Goal: Task Accomplishment & Management: Complete application form

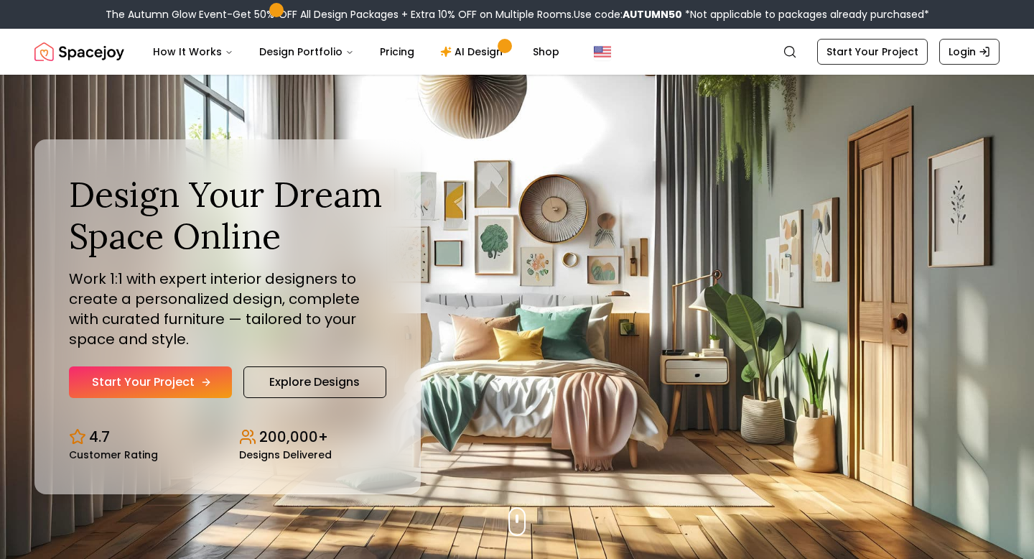
click at [173, 376] on link "Start Your Project" at bounding box center [150, 382] width 163 height 32
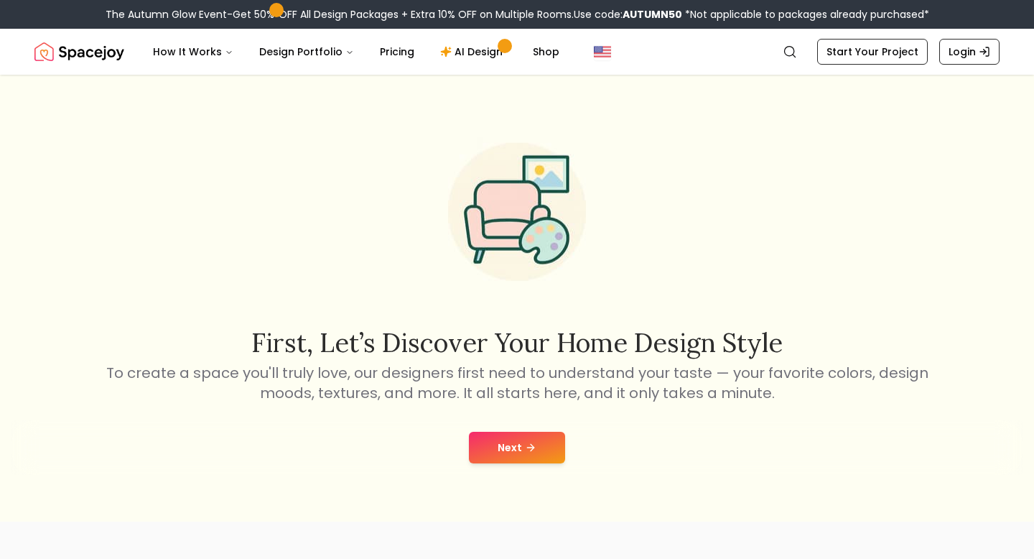
click at [547, 438] on button "Next" at bounding box center [517, 447] width 96 height 32
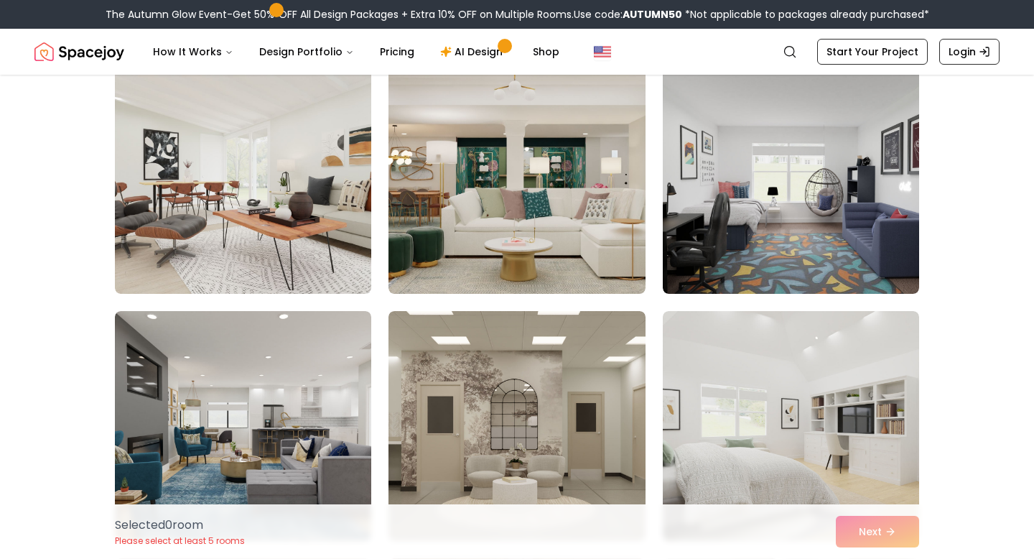
scroll to position [632, 0]
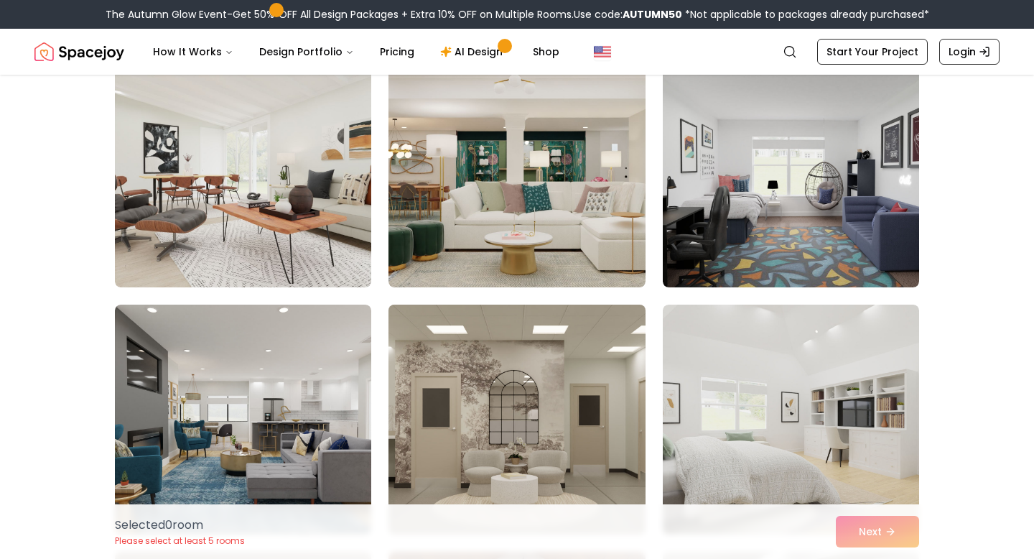
click at [514, 380] on img at bounding box center [516, 419] width 269 height 241
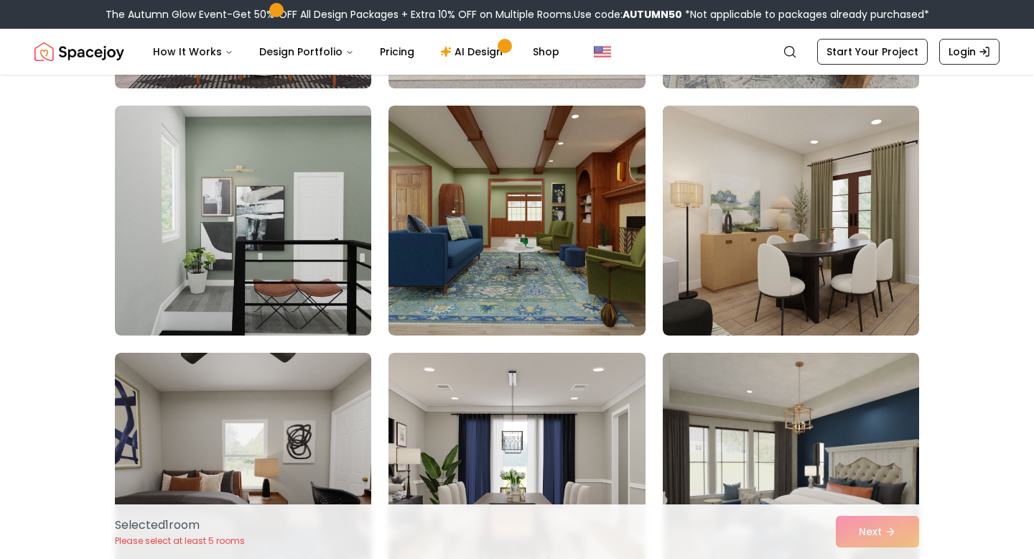
scroll to position [1860, 0]
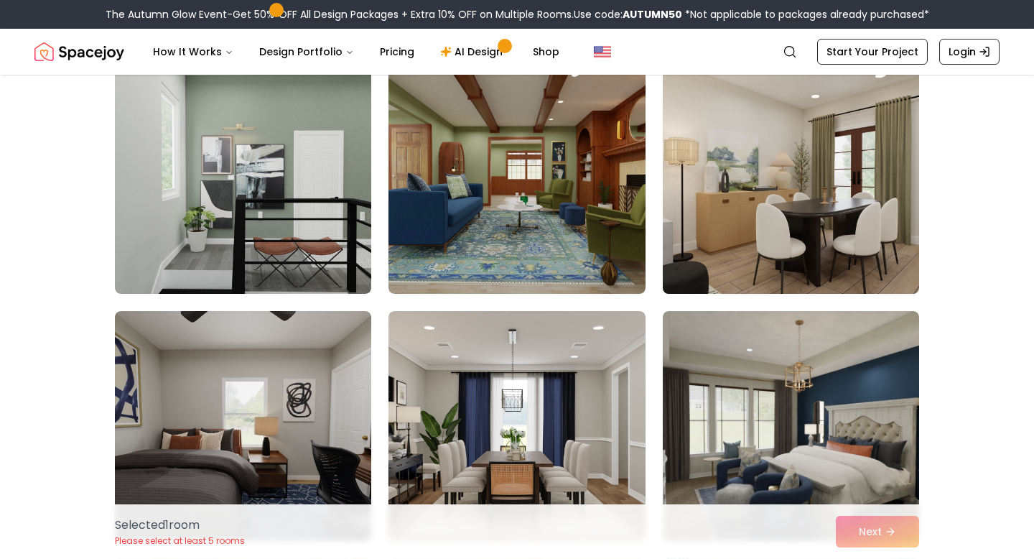
click at [752, 199] on img at bounding box center [790, 178] width 269 height 241
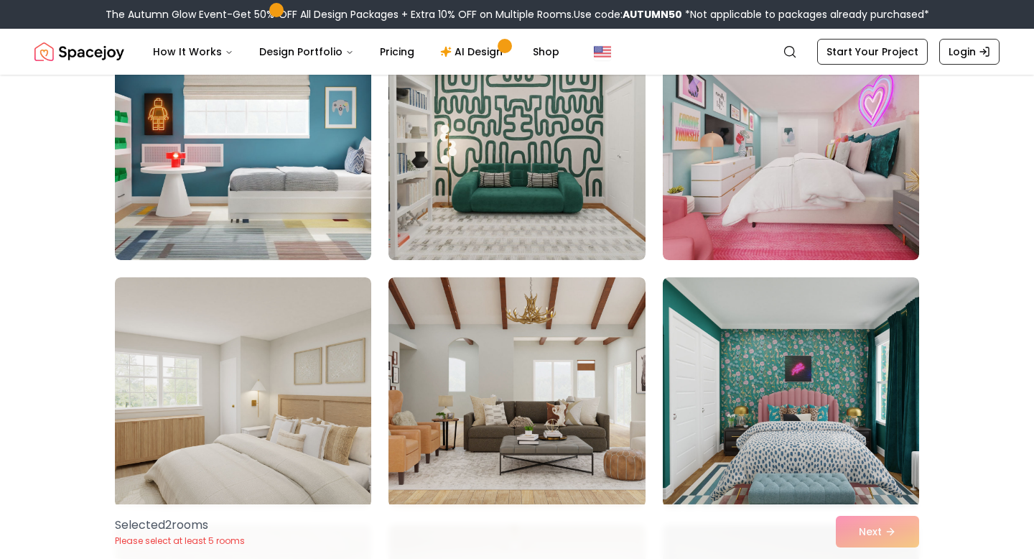
scroll to position [168, 0]
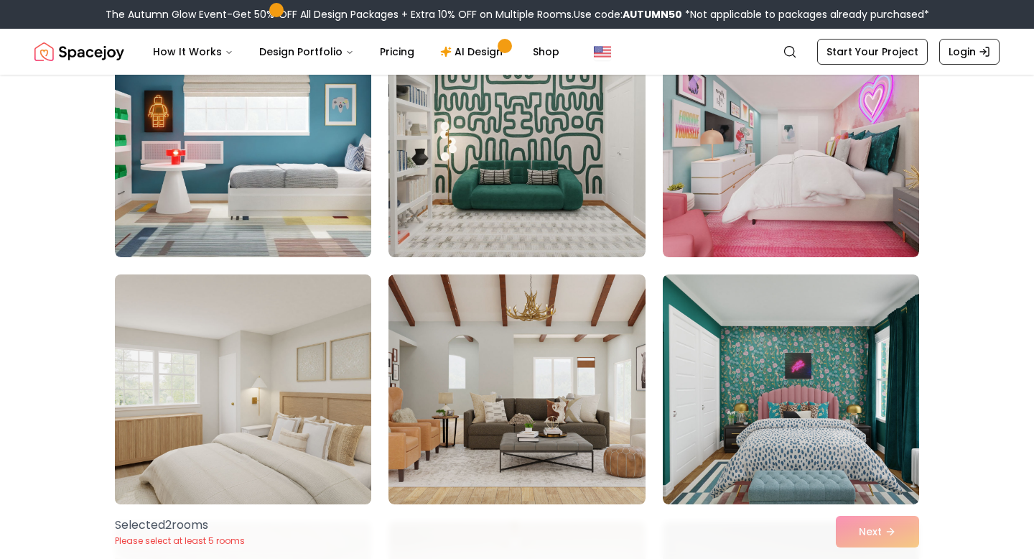
click at [286, 386] on img at bounding box center [242, 388] width 269 height 241
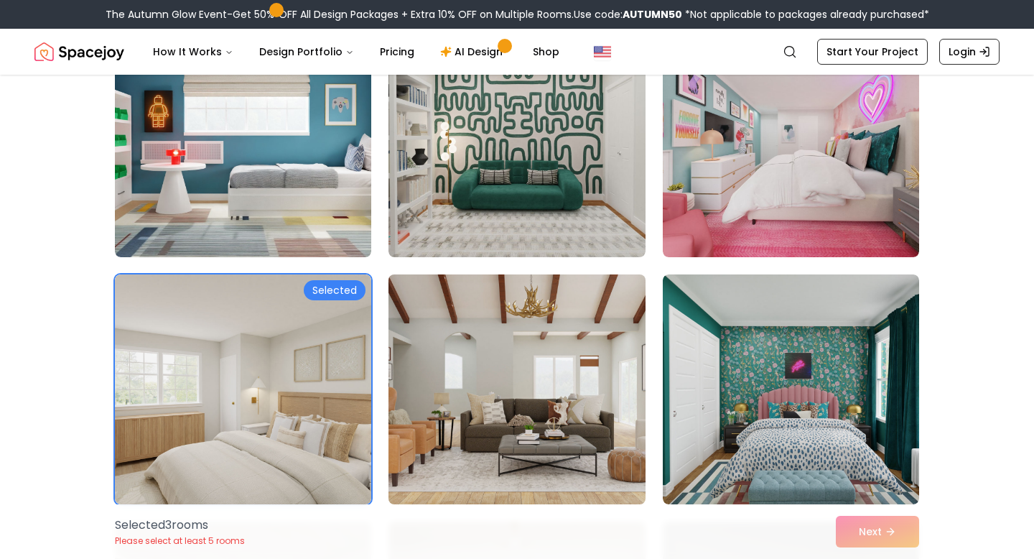
click at [447, 392] on img at bounding box center [516, 388] width 269 height 241
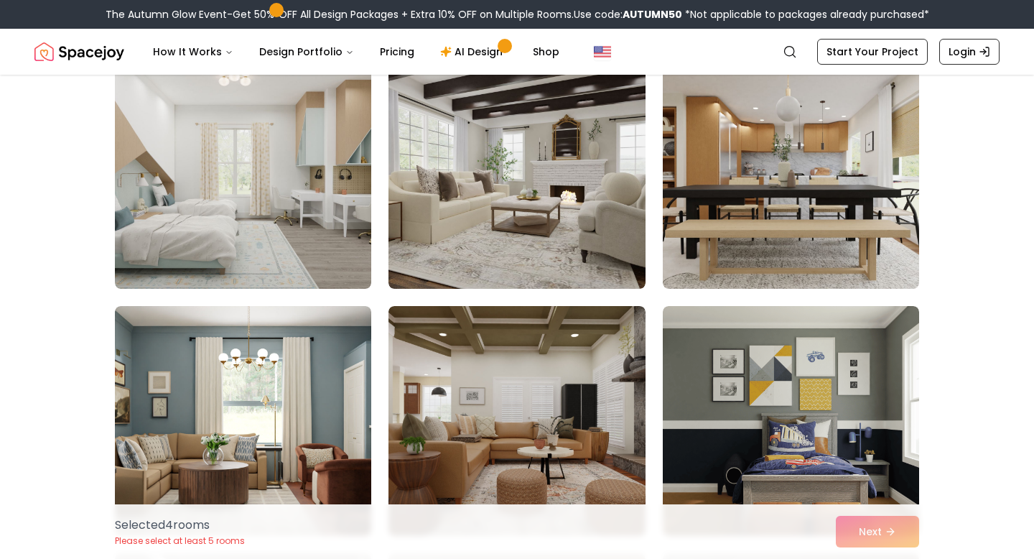
scroll to position [3349, 0]
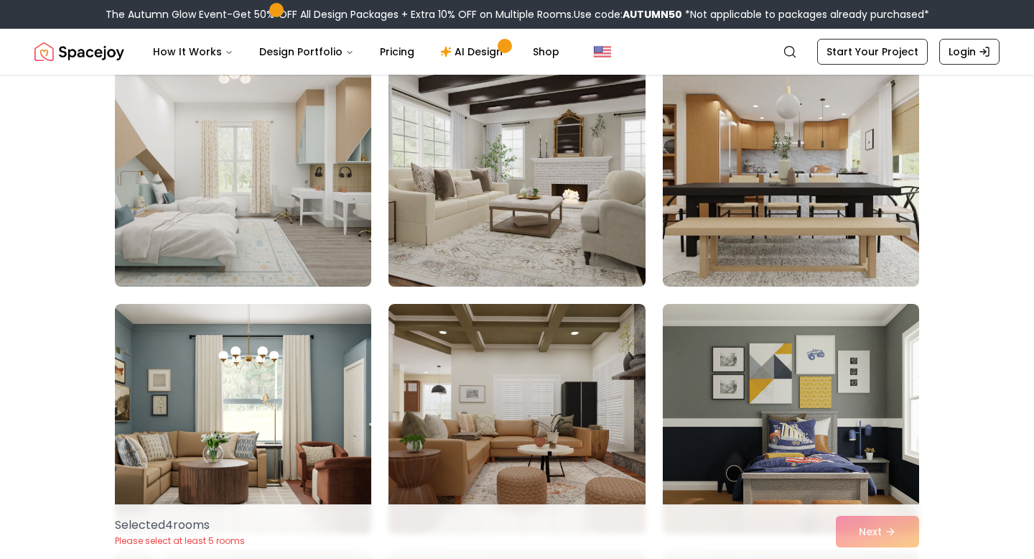
click at [493, 207] on img at bounding box center [516, 171] width 269 height 241
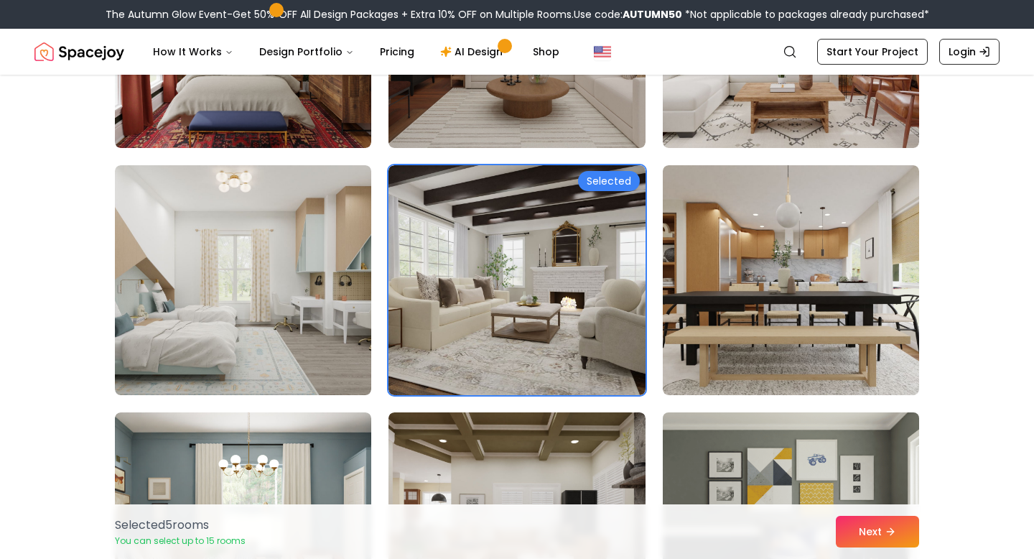
scroll to position [3242, 0]
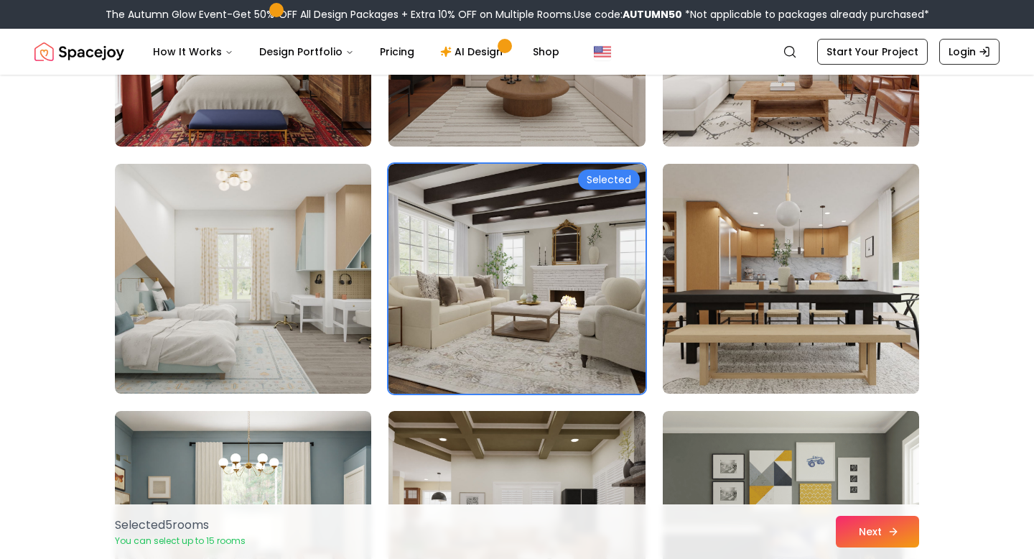
click at [893, 533] on icon at bounding box center [892, 530] width 11 height 11
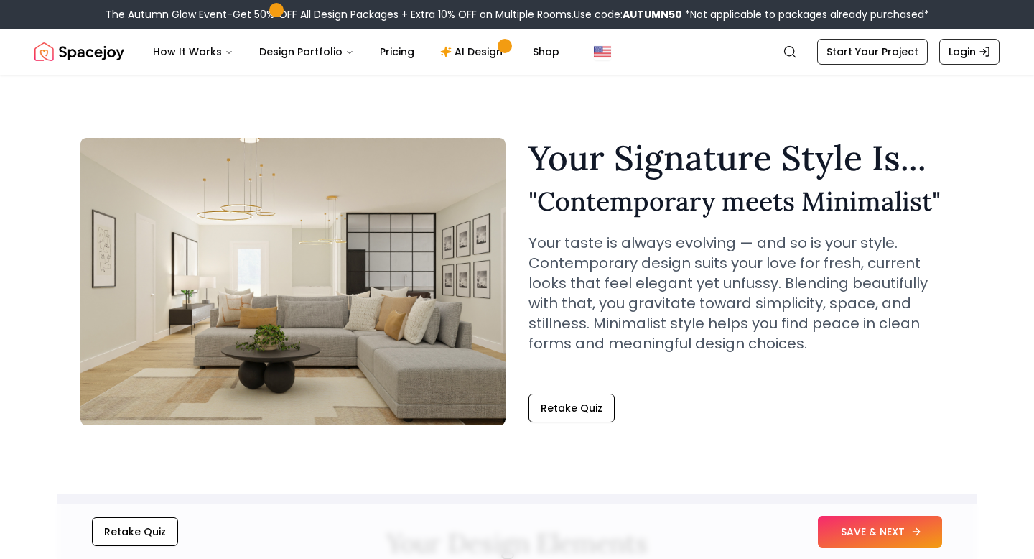
click at [872, 543] on button "SAVE & NEXT" at bounding box center [880, 531] width 124 height 32
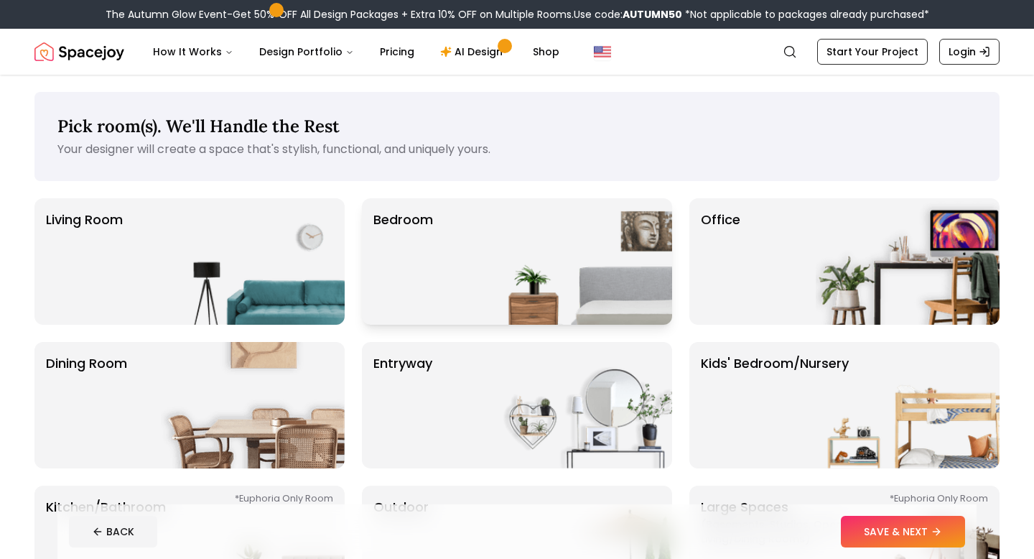
click at [509, 308] on img at bounding box center [580, 261] width 184 height 126
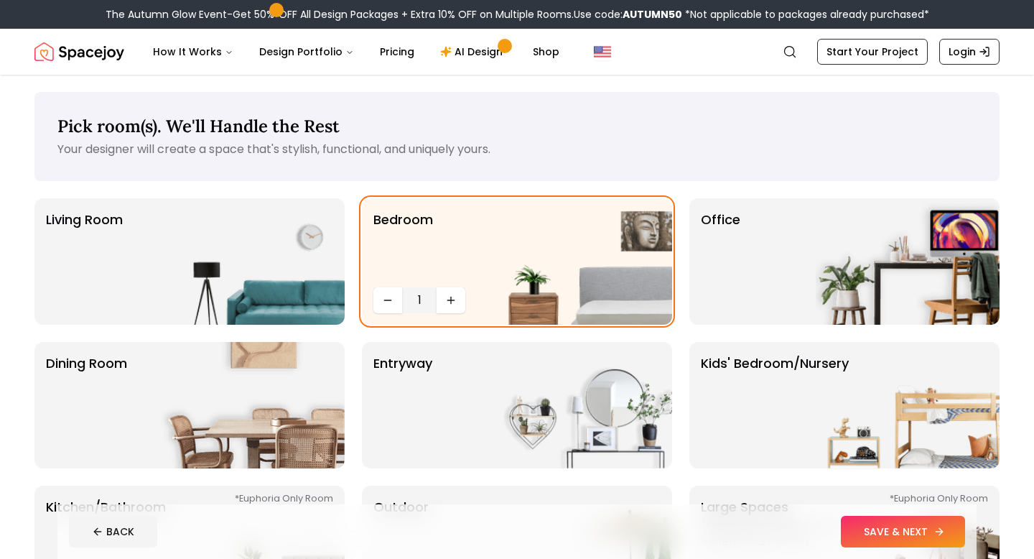
click at [874, 523] on button "SAVE & NEXT" at bounding box center [903, 531] width 124 height 32
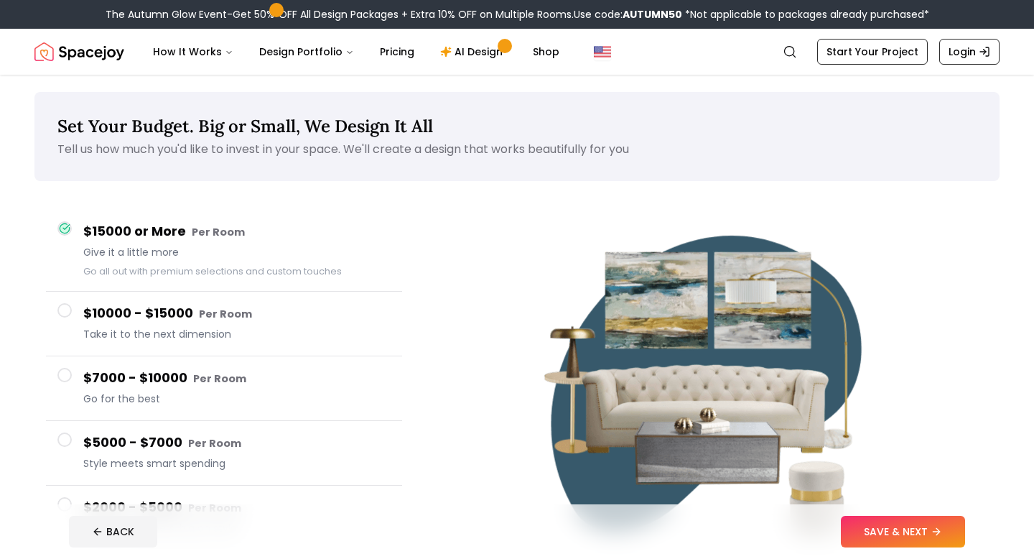
click at [240, 338] on span "Take it to the next dimension" at bounding box center [236, 334] width 307 height 14
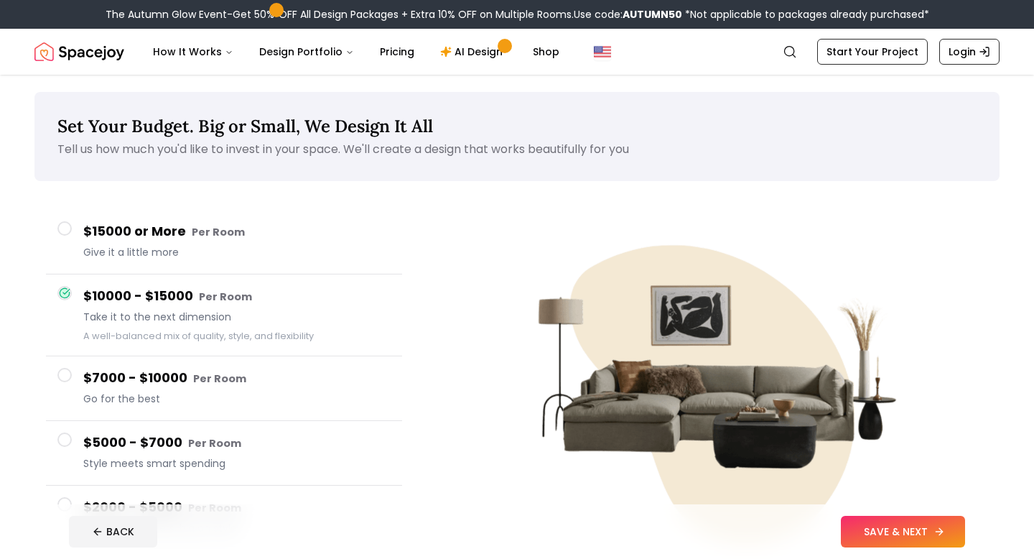
click at [872, 523] on button "SAVE & NEXT" at bounding box center [903, 531] width 124 height 32
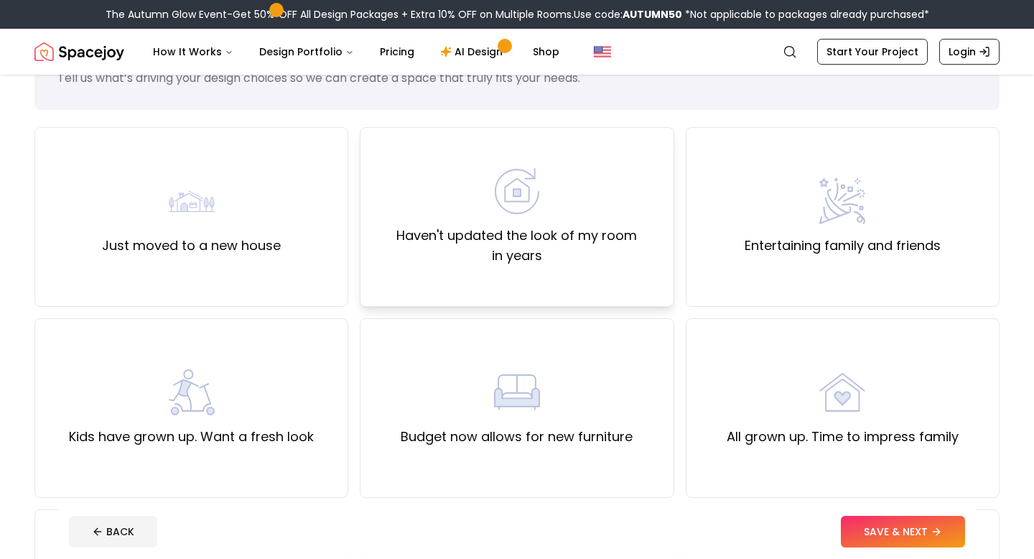
scroll to position [75, 0]
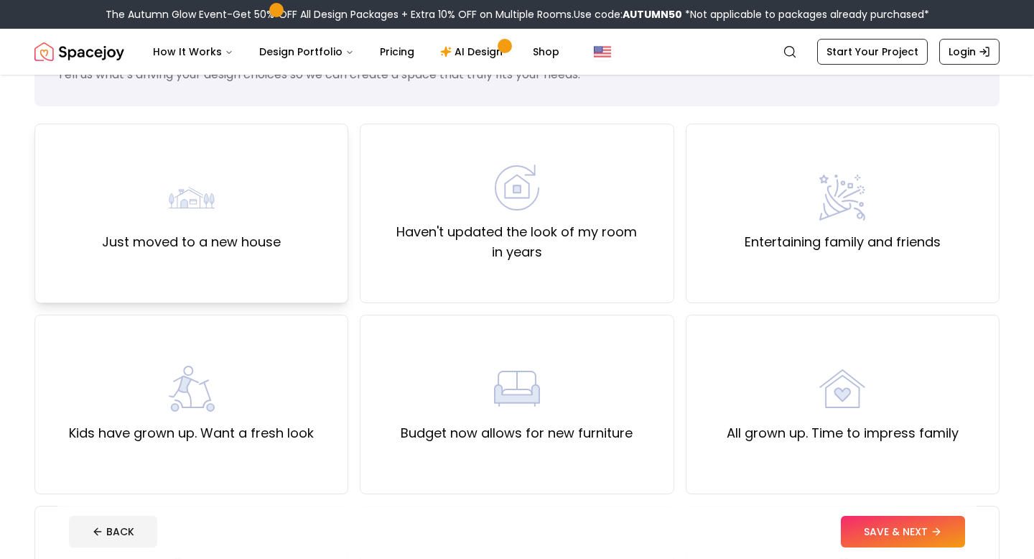
click at [223, 246] on label "Just moved to a new house" at bounding box center [191, 242] width 179 height 20
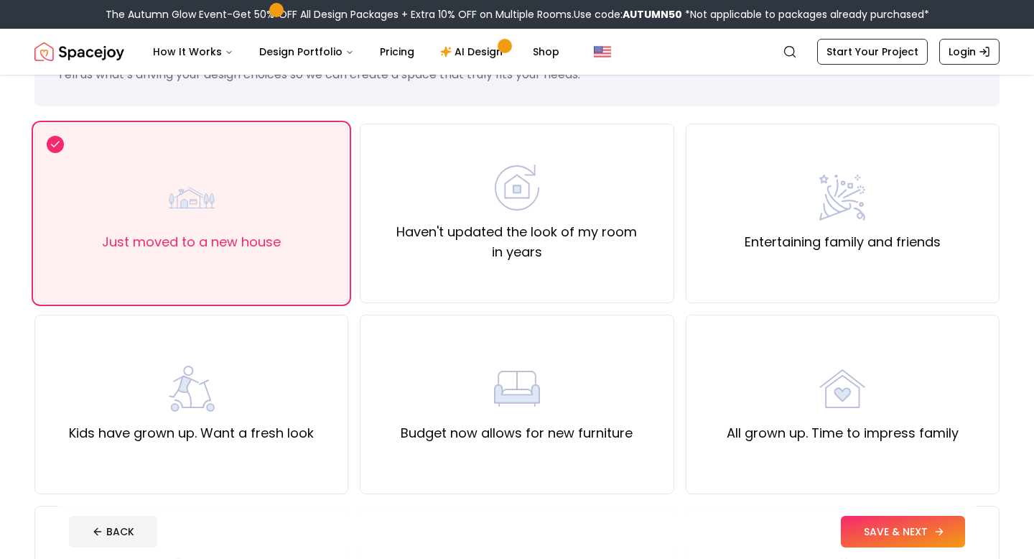
click at [859, 528] on button "SAVE & NEXT" at bounding box center [903, 531] width 124 height 32
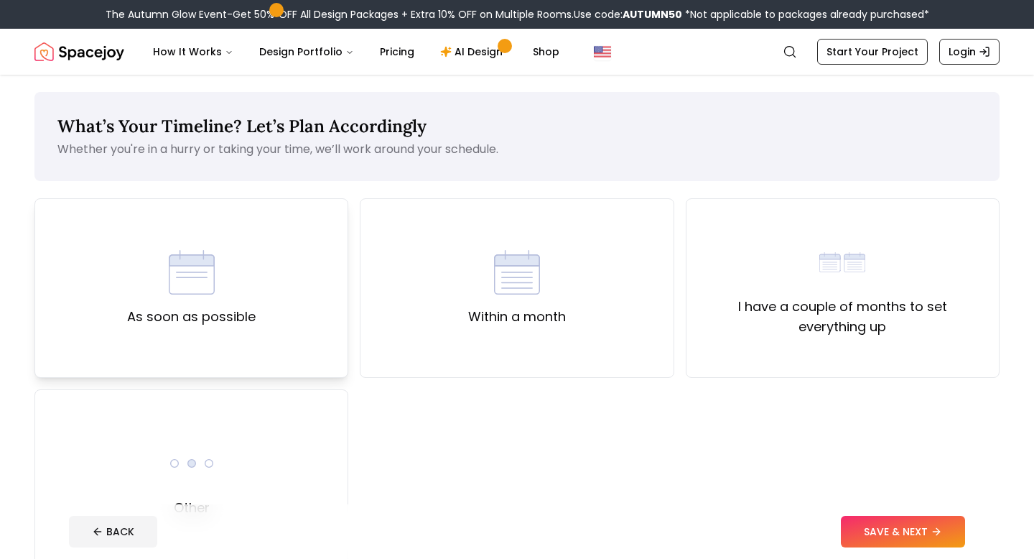
click at [254, 348] on div "As soon as possible" at bounding box center [191, 287] width 314 height 179
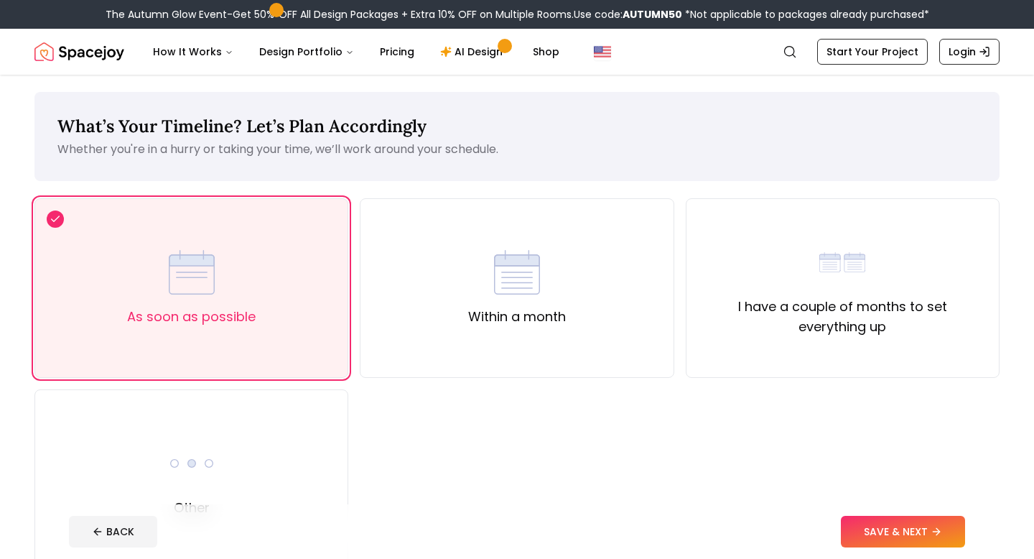
click at [945, 535] on button "SAVE & NEXT" at bounding box center [903, 531] width 124 height 32
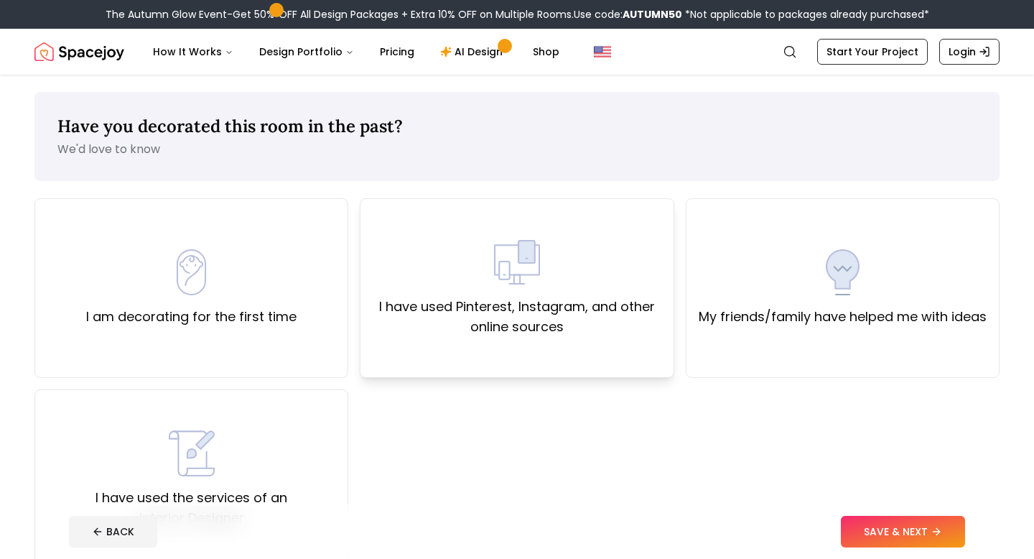
click at [604, 342] on div "I have used Pinterest, Instagram, and other online sources" at bounding box center [517, 287] width 314 height 179
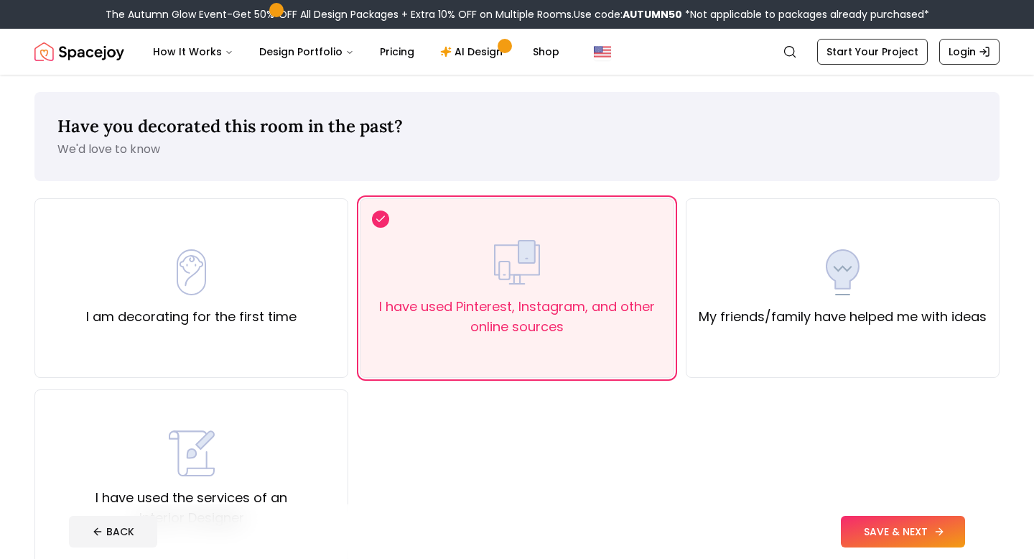
click at [874, 530] on button "SAVE & NEXT" at bounding box center [903, 531] width 124 height 32
